Goal: Task Accomplishment & Management: Complete application form

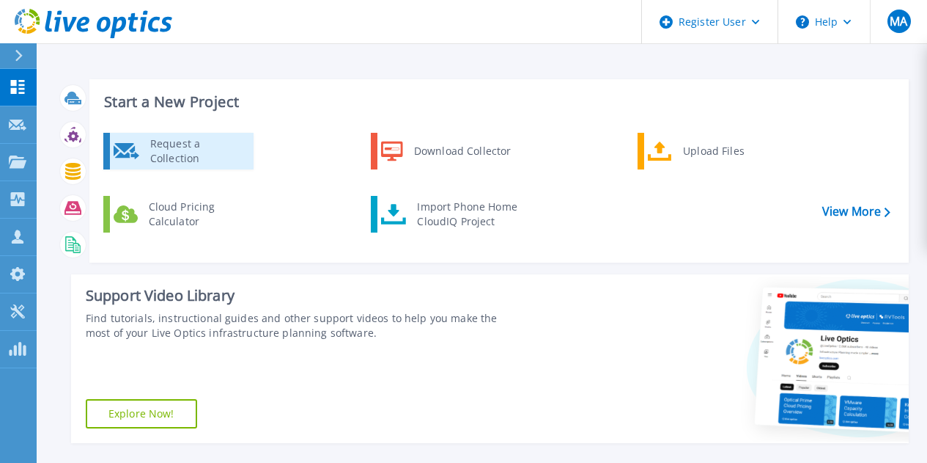
click at [164, 164] on div "Request a Collection" at bounding box center [196, 150] width 107 height 29
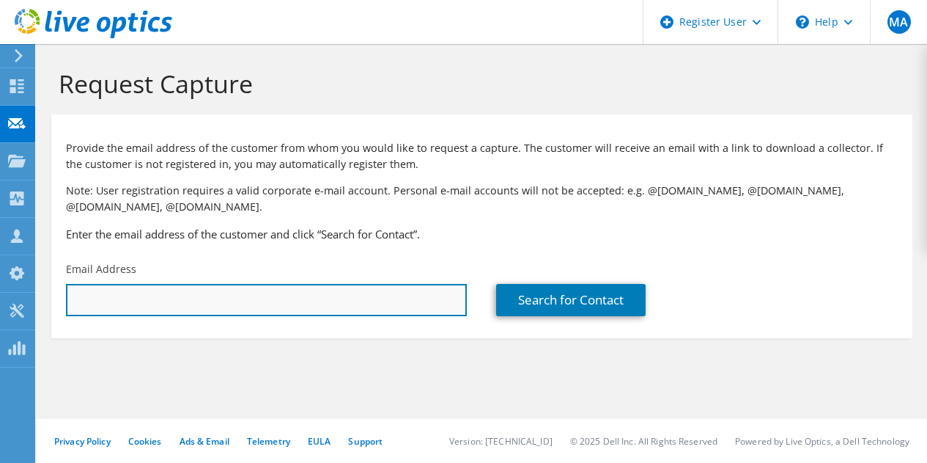
click at [191, 293] on input "text" at bounding box center [266, 300] width 401 height 32
paste input "harpreet.singh@hpcl.in"
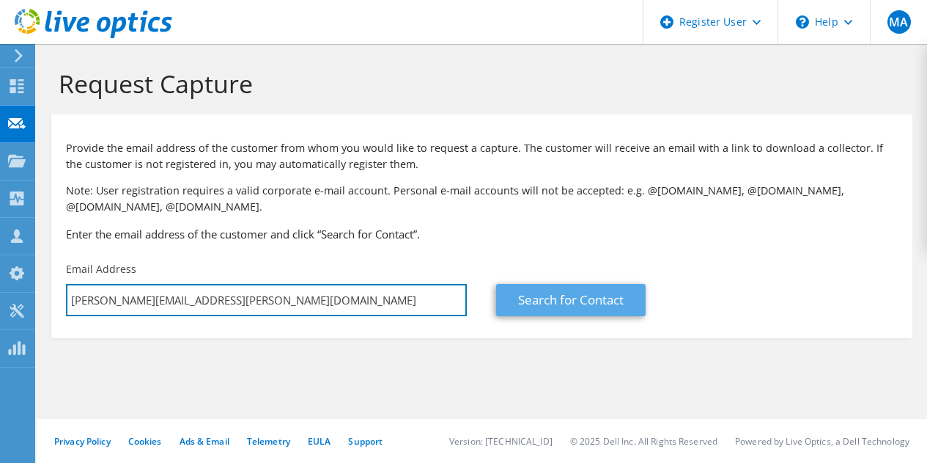
type input "harpreet.singh@hpcl.in"
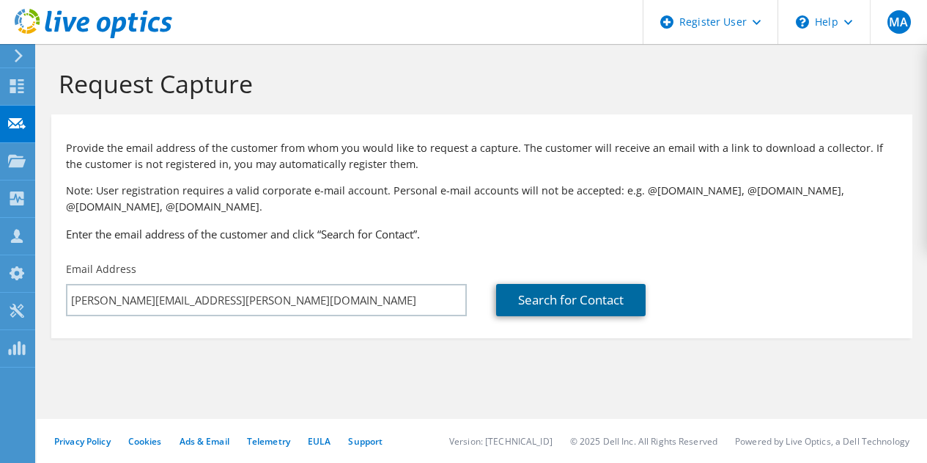
click at [546, 295] on link "Search for Contact" at bounding box center [571, 300] width 150 height 32
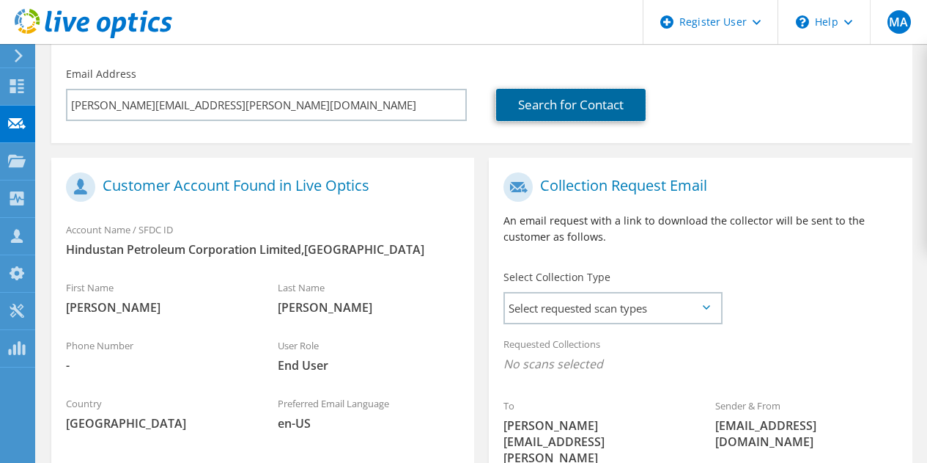
scroll to position [389, 0]
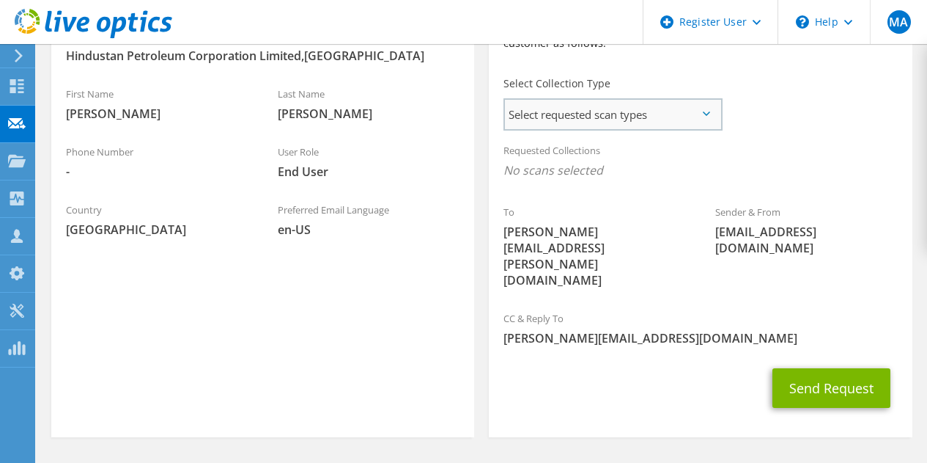
click at [693, 111] on span "Select requested scan types" at bounding box center [613, 114] width 216 height 29
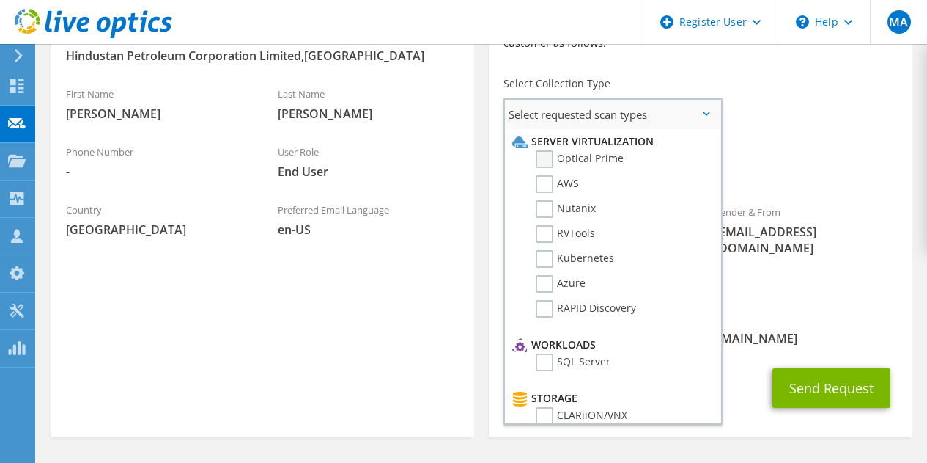
click at [548, 160] on label "Optical Prime" at bounding box center [580, 159] width 88 height 18
click at [0, 0] on input "Optical Prime" at bounding box center [0, 0] width 0 height 0
click at [548, 160] on label "Optical Prime" at bounding box center [580, 159] width 88 height 18
click at [0, 0] on input "Optical Prime" at bounding box center [0, 0] width 0 height 0
click at [548, 160] on label "Optical Prime" at bounding box center [580, 159] width 88 height 18
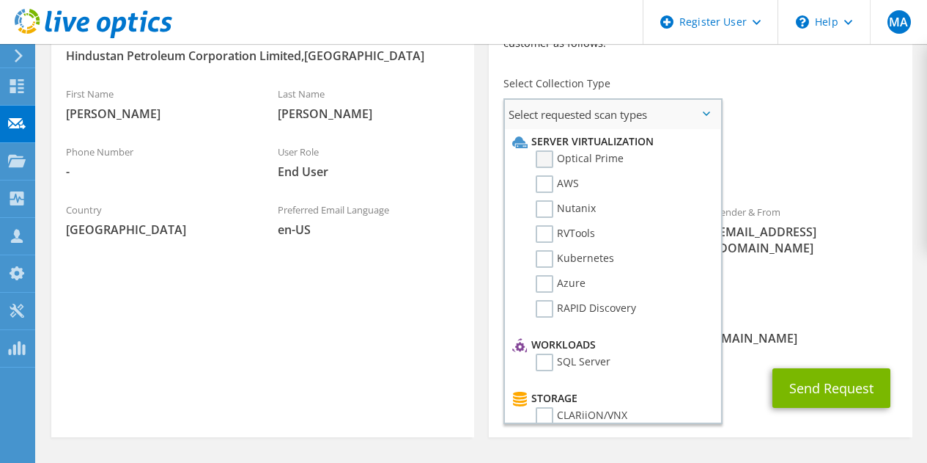
click at [0, 0] on input "Optical Prime" at bounding box center [0, 0] width 0 height 0
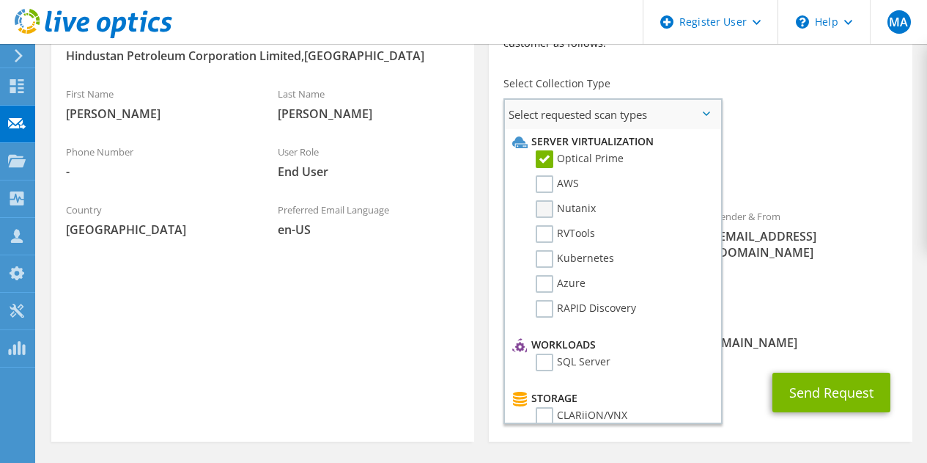
click at [545, 210] on label "Nutanix" at bounding box center [566, 209] width 60 height 18
click at [0, 0] on input "Nutanix" at bounding box center [0, 0] width 0 height 0
click at [550, 158] on label "Optical Prime" at bounding box center [580, 159] width 88 height 18
click at [0, 0] on input "Optical Prime" at bounding box center [0, 0] width 0 height 0
click at [540, 206] on label "Nutanix" at bounding box center [566, 209] width 60 height 18
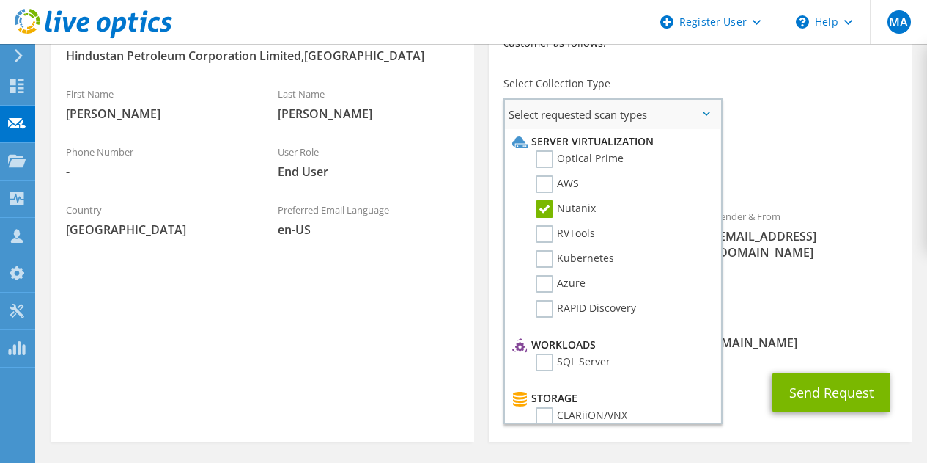
click at [0, 0] on input "Nutanix" at bounding box center [0, 0] width 0 height 0
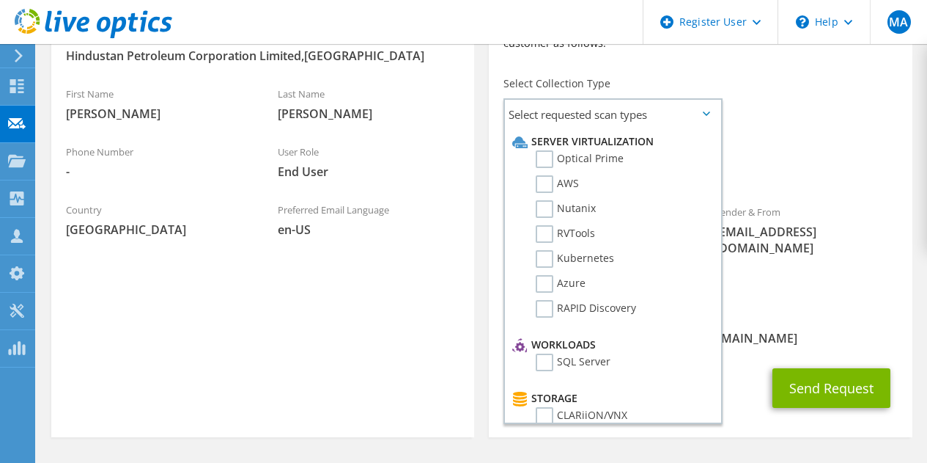
click at [752, 303] on div "CC & Reply To Mohammed.Asim1@dell.com" at bounding box center [700, 328] width 423 height 51
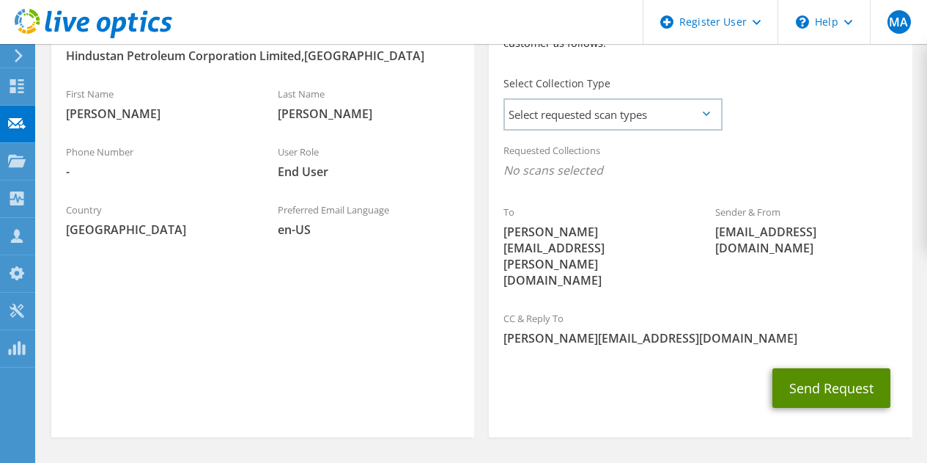
click at [792, 368] on button "Send Request" at bounding box center [832, 388] width 118 height 40
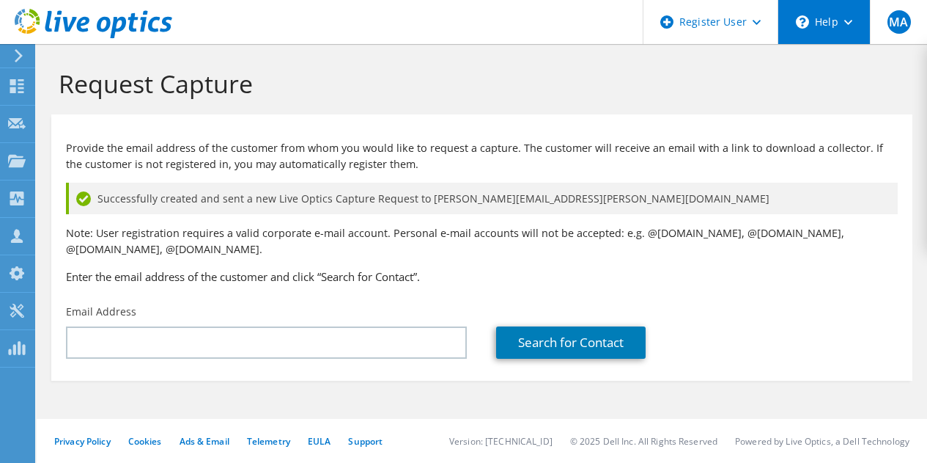
click at [841, 31] on div "\n Help" at bounding box center [824, 22] width 92 height 44
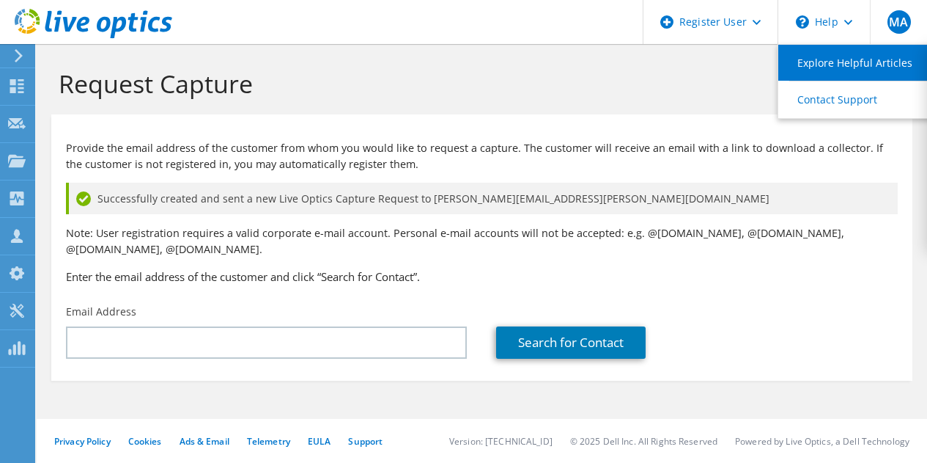
click at [838, 59] on link "Explore Helpful Articles" at bounding box center [861, 63] width 164 height 36
